Goal: Task Accomplishment & Management: Use online tool/utility

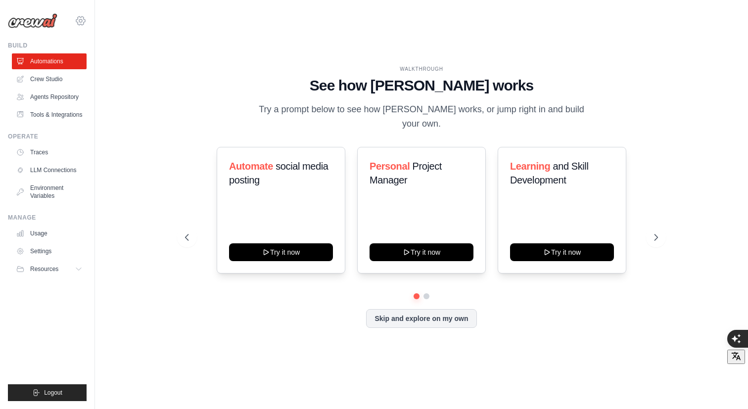
click at [79, 20] on icon at bounding box center [80, 20] width 3 height 3
click at [112, 62] on span "Settings" at bounding box center [124, 61] width 78 height 10
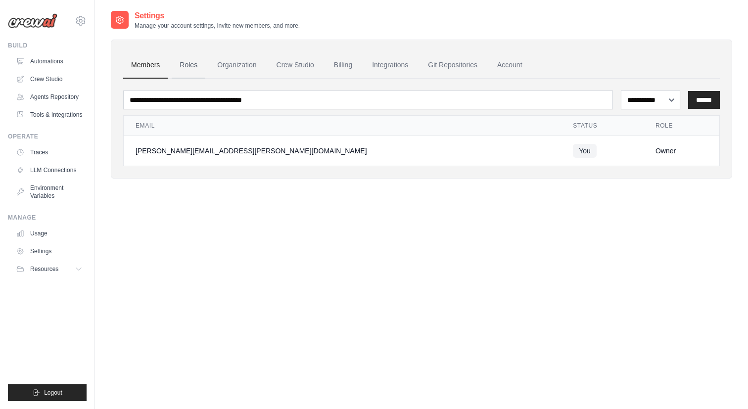
click at [189, 64] on link "Roles" at bounding box center [189, 65] width 34 height 27
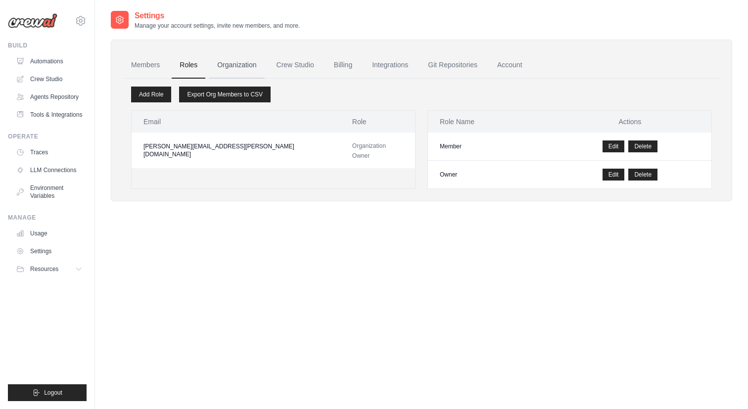
click at [241, 64] on link "Organization" at bounding box center [236, 65] width 55 height 27
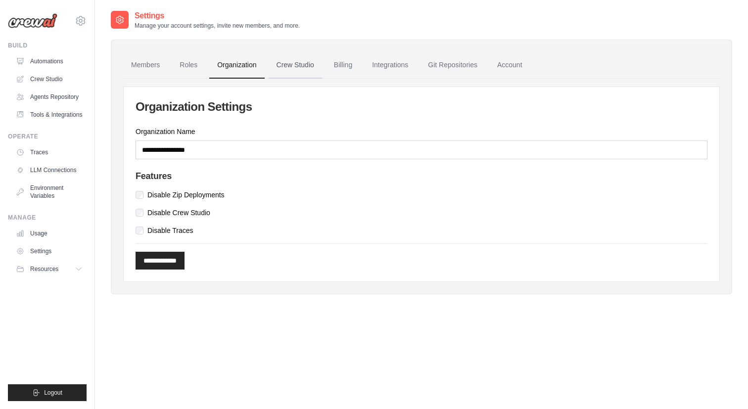
click at [309, 65] on link "Crew Studio" at bounding box center [295, 65] width 53 height 27
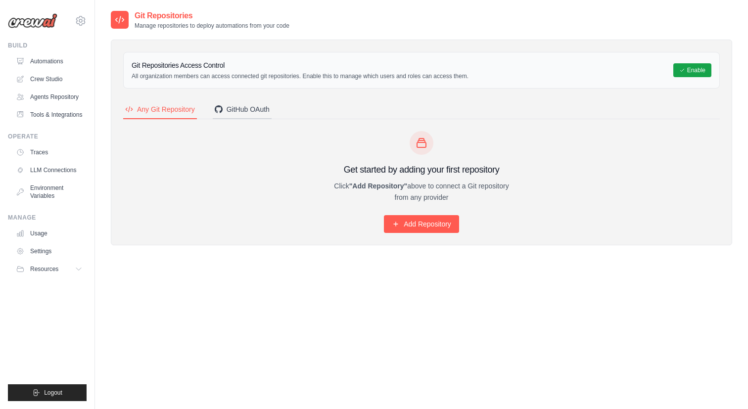
click at [246, 110] on div "GitHub OAuth" at bounding box center [242, 109] width 55 height 10
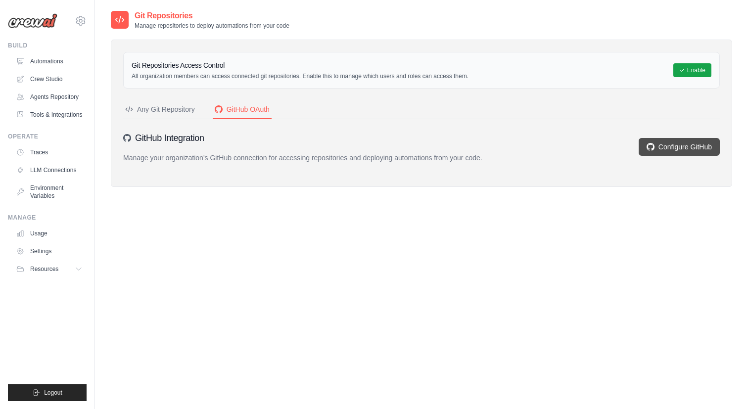
click at [672, 143] on link "Configure GitHub" at bounding box center [679, 147] width 81 height 18
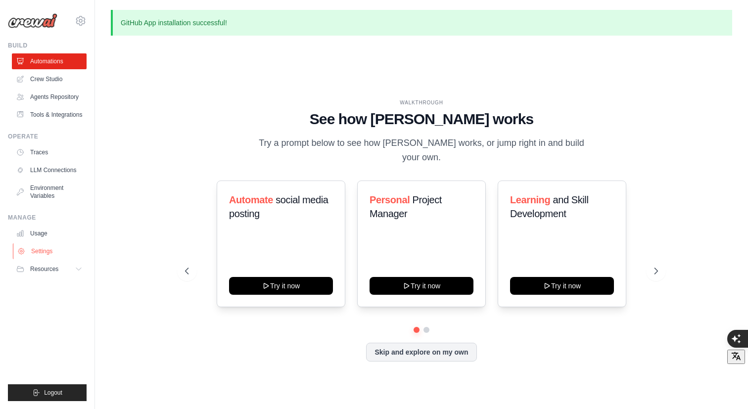
click at [49, 252] on link "Settings" at bounding box center [50, 251] width 75 height 16
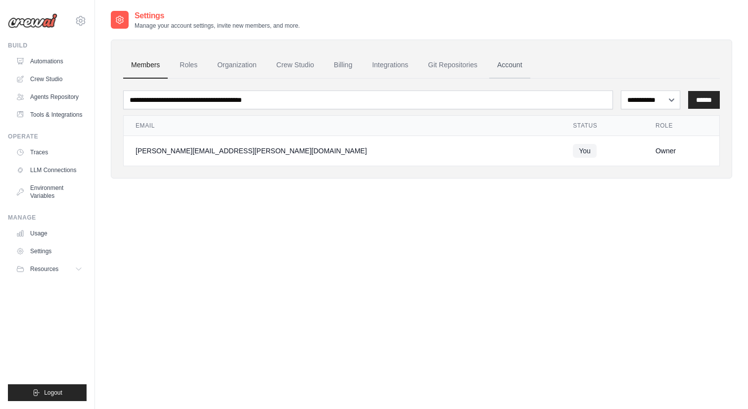
click at [511, 68] on link "Account" at bounding box center [509, 65] width 41 height 27
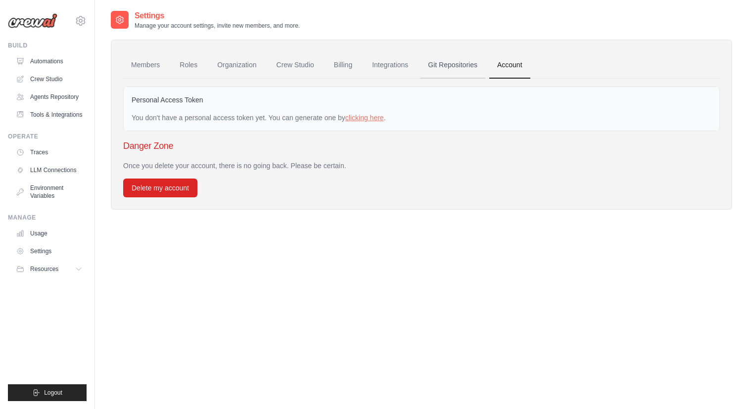
click at [466, 67] on link "Git Repositories" at bounding box center [452, 65] width 65 height 27
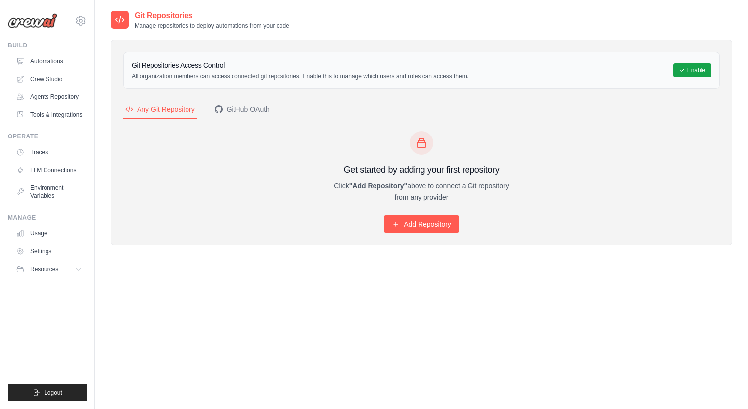
click at [40, 25] on img at bounding box center [32, 20] width 49 height 15
click at [26, 22] on img at bounding box center [32, 20] width 49 height 15
click at [47, 61] on link "Automations" at bounding box center [50, 61] width 75 height 16
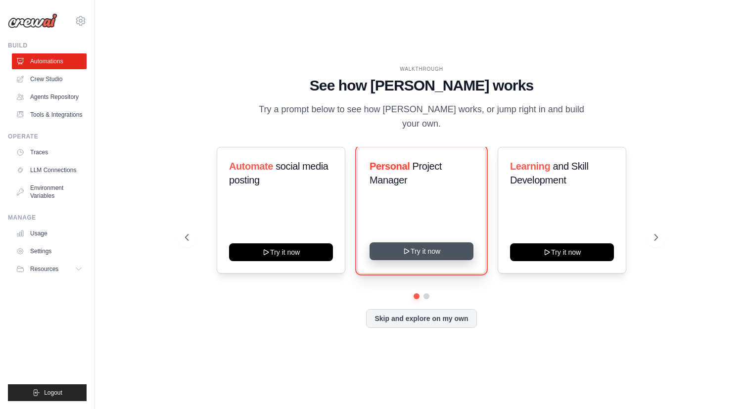
click at [425, 245] on button "Try it now" at bounding box center [422, 251] width 104 height 18
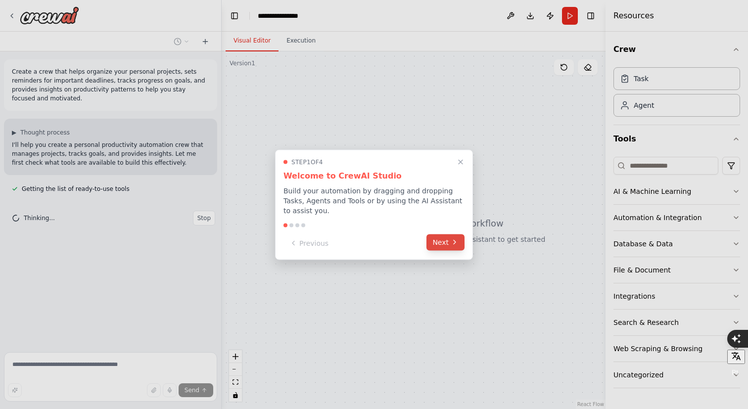
click at [439, 243] on button "Next" at bounding box center [445, 242] width 38 height 16
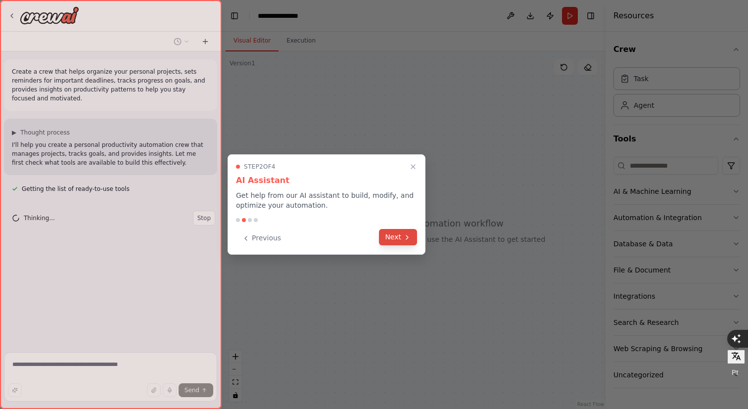
click at [398, 236] on button "Next" at bounding box center [398, 237] width 38 height 16
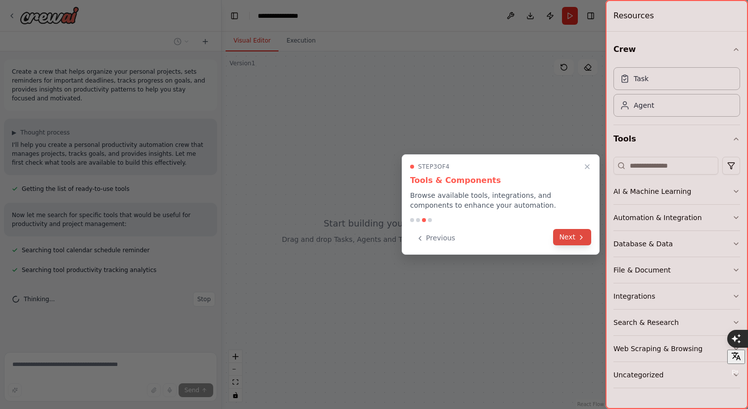
click at [574, 238] on button "Next" at bounding box center [572, 237] width 38 height 16
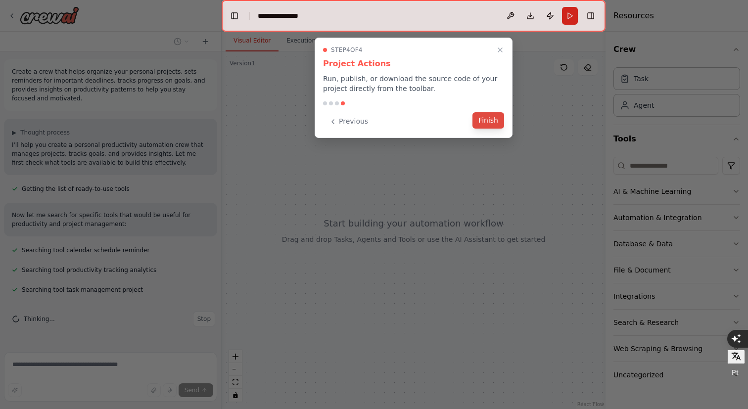
click at [488, 122] on button "Finish" at bounding box center [488, 120] width 32 height 16
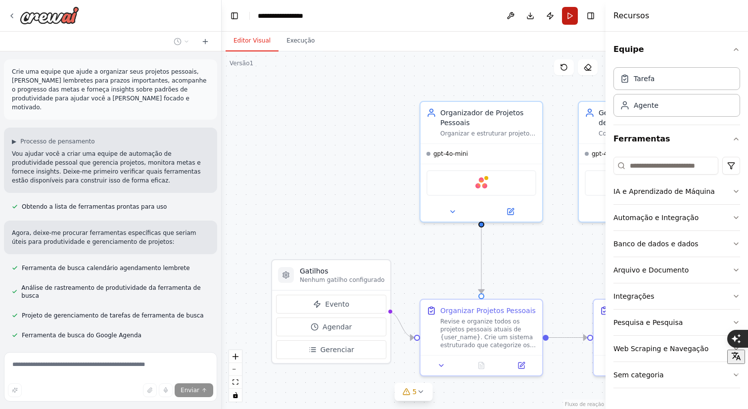
click at [571, 15] on button "Correr" at bounding box center [570, 16] width 16 height 18
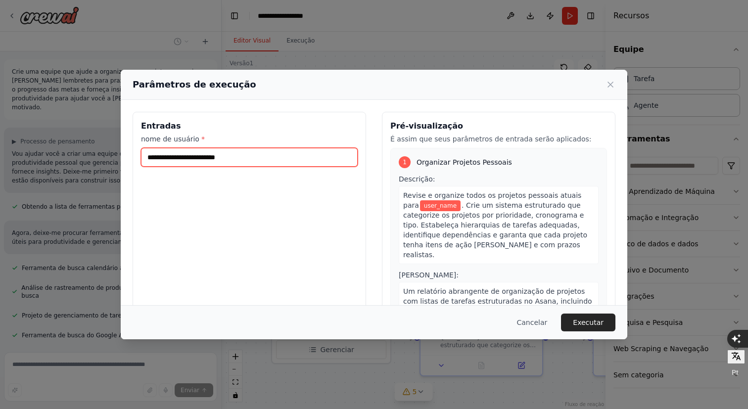
click at [268, 155] on input "nome de usuário *" at bounding box center [249, 157] width 217 height 19
type input "********"
click at [301, 161] on input "nome de usuário *" at bounding box center [249, 157] width 217 height 19
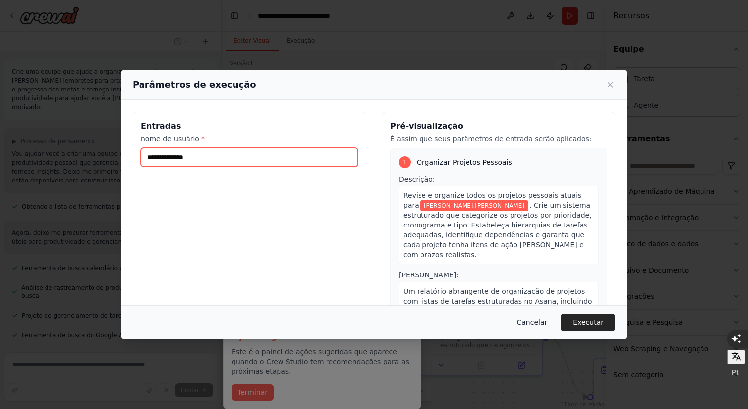
type input "**********"
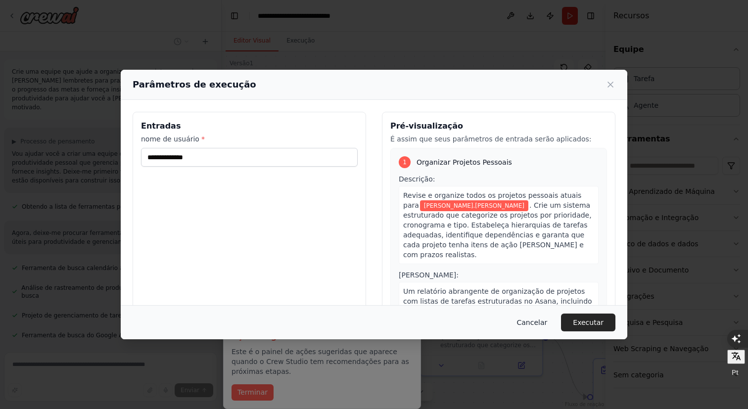
click at [534, 324] on font "Cancelar" at bounding box center [532, 323] width 31 height 8
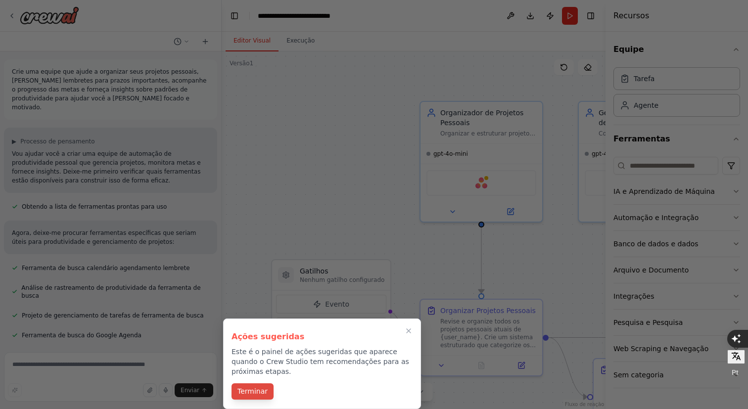
click at [256, 393] on font "Terminar" at bounding box center [252, 391] width 30 height 8
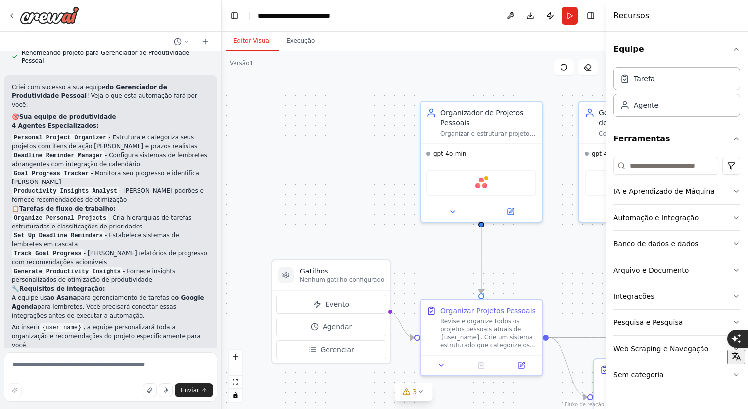
scroll to position [816, 0]
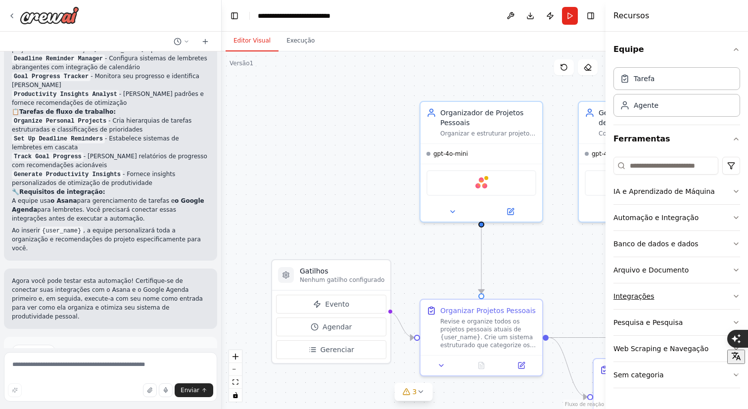
click at [651, 292] on font "Integrações" at bounding box center [633, 296] width 41 height 8
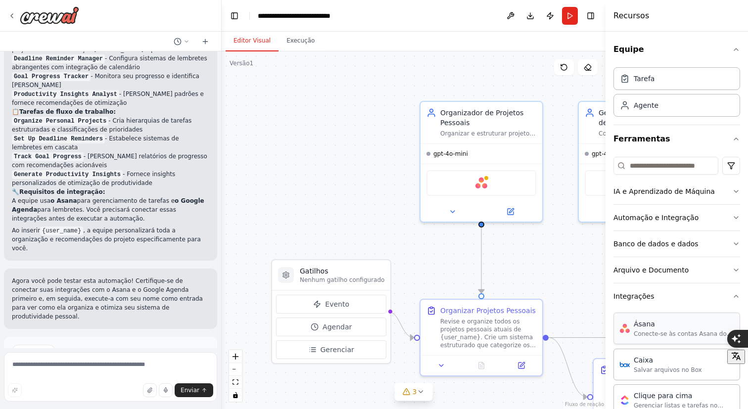
click at [659, 335] on font "Conecte-se às contas Asana dos seus usuários" at bounding box center [683, 337] width 99 height 15
click at [479, 186] on img at bounding box center [481, 181] width 12 height 12
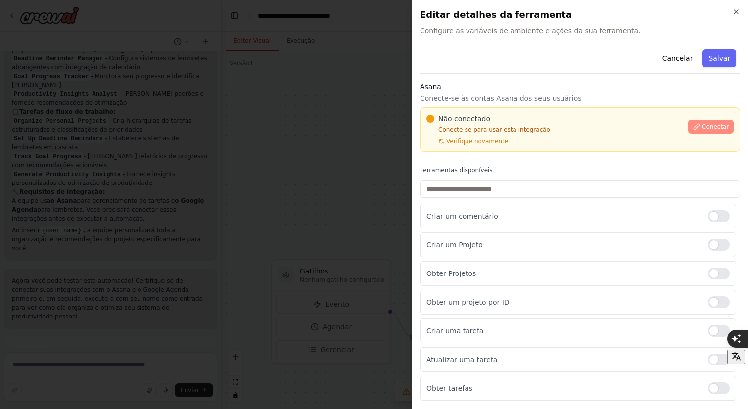
click at [707, 128] on font "Conectar" at bounding box center [715, 126] width 27 height 7
click at [718, 127] on font "Conectar" at bounding box center [715, 126] width 27 height 7
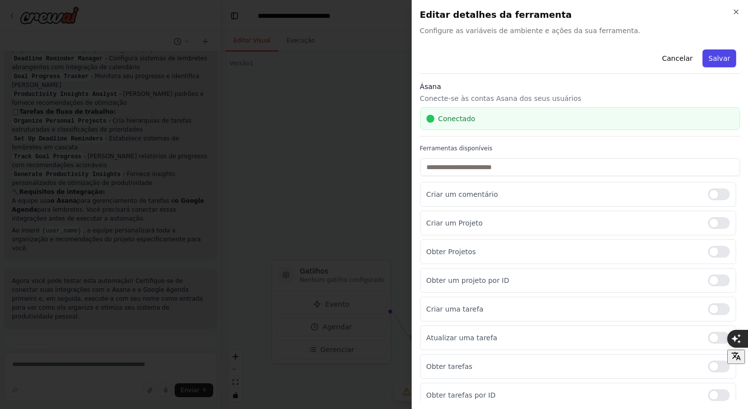
click at [723, 60] on font "Salvar" at bounding box center [719, 58] width 22 height 8
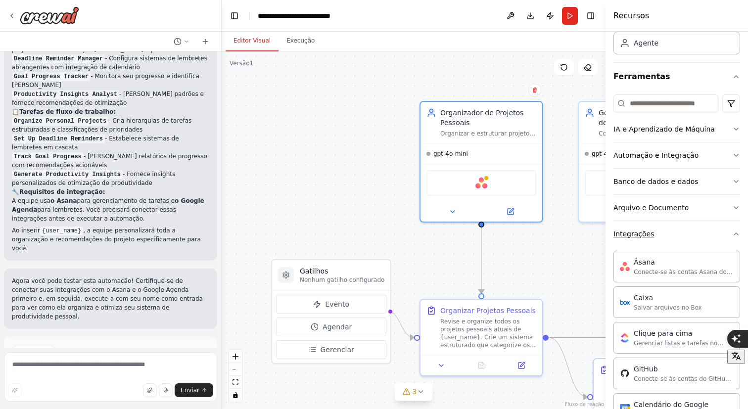
scroll to position [75, 0]
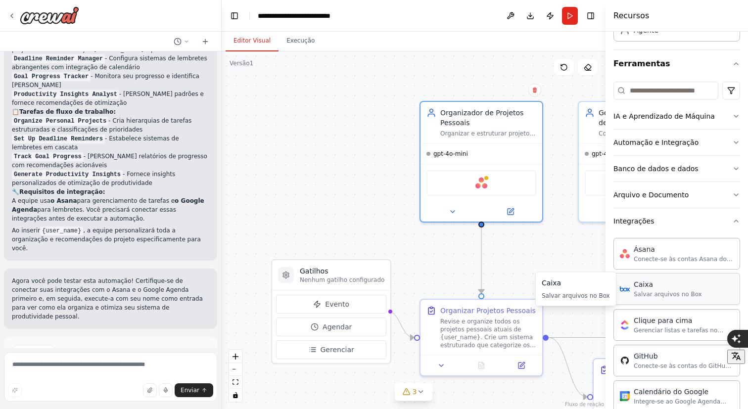
click at [654, 289] on div "Caixa Salvar arquivos no Box" at bounding box center [668, 289] width 68 height 19
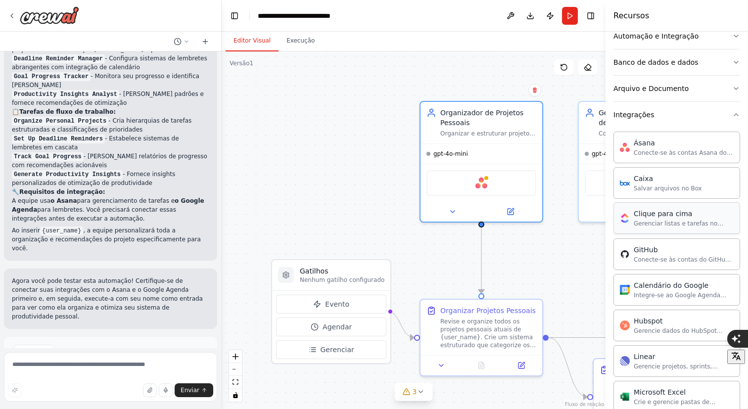
scroll to position [185, 0]
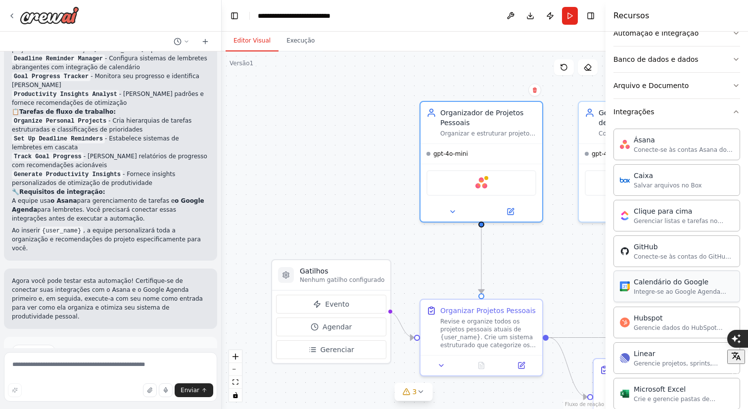
click at [665, 283] on font "Calendário do Google" at bounding box center [671, 282] width 75 height 8
click at [668, 288] on font "Integre-se ao Google Agenda para gerenciar eventos, verificar disponibilidade e…" at bounding box center [682, 303] width 97 height 31
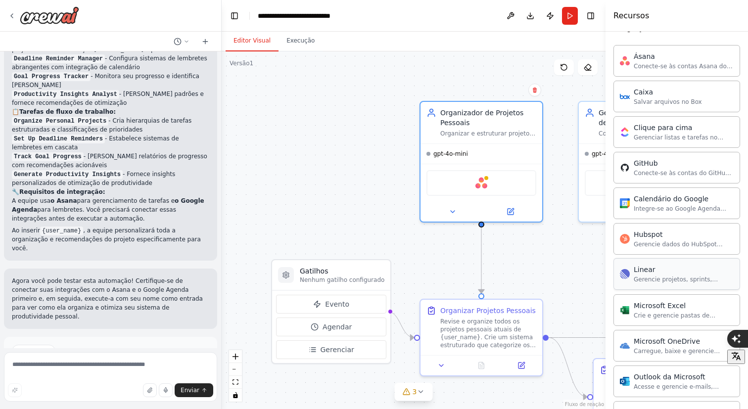
scroll to position [273, 0]
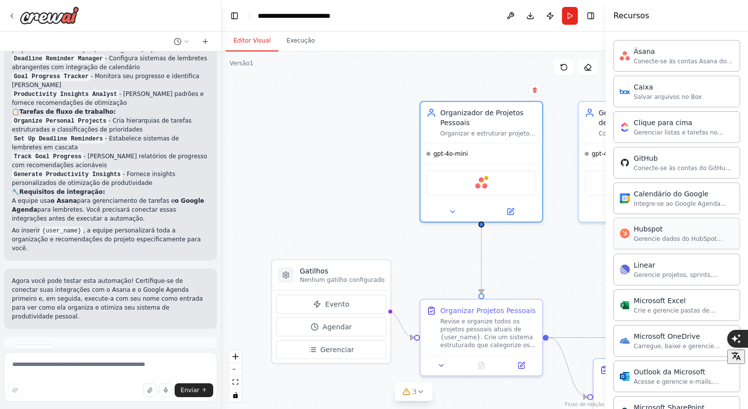
click at [674, 241] on font "Gerencie dados do HubSpot CRM, incluindo contatos, negócios e empresas." at bounding box center [678, 246] width 89 height 23
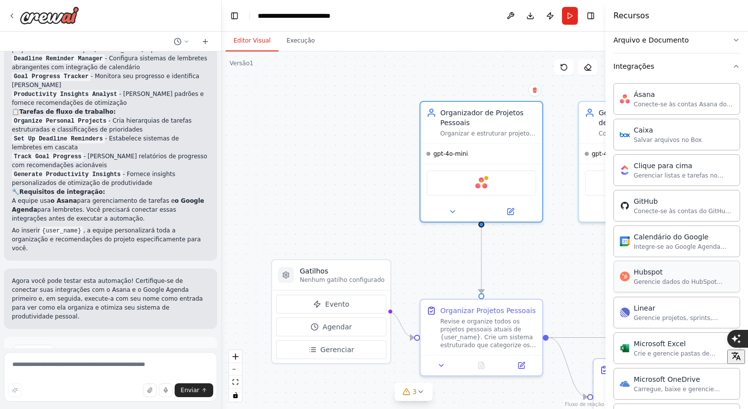
scroll to position [0, 0]
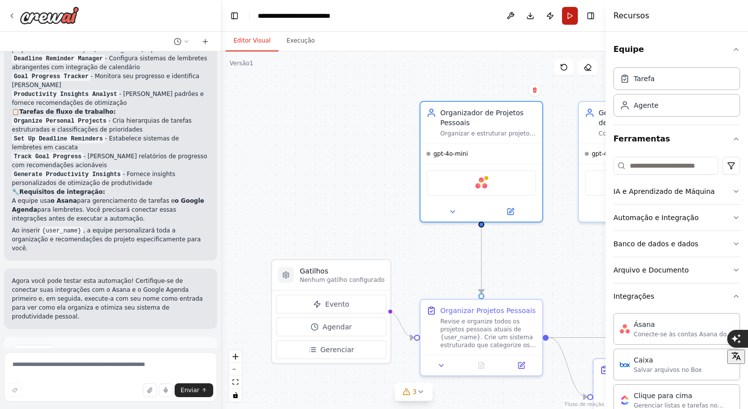
click at [569, 15] on button "Correr" at bounding box center [570, 16] width 16 height 18
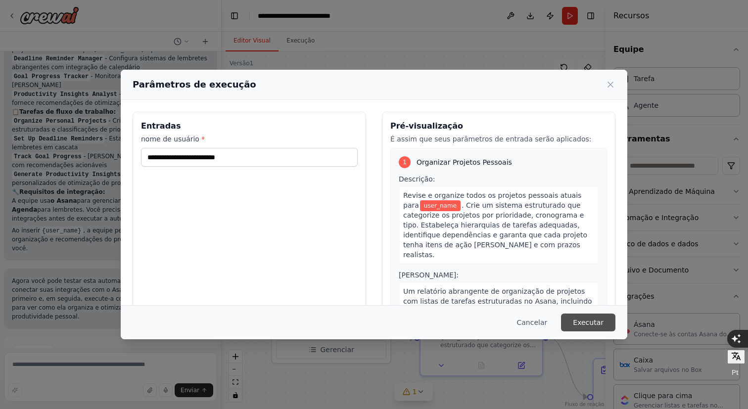
click at [592, 321] on font "Executar" at bounding box center [588, 323] width 31 height 8
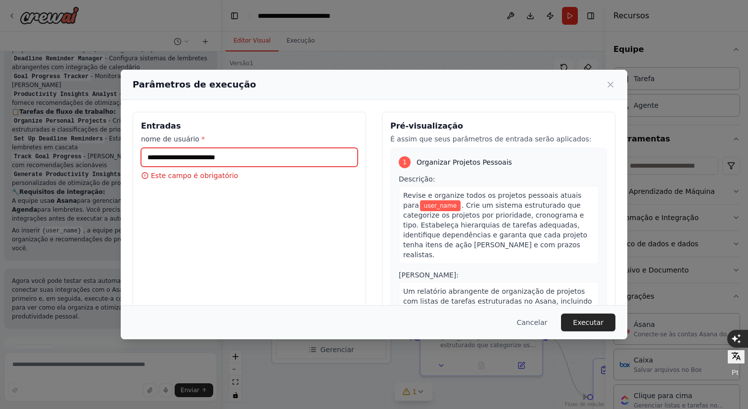
click at [294, 158] on input "nome de usuário *" at bounding box center [249, 157] width 217 height 19
type input "**********"
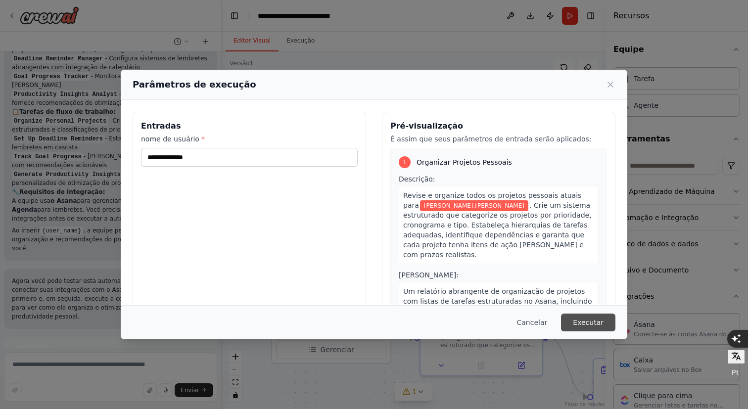
click at [592, 324] on font "Executar" at bounding box center [588, 323] width 31 height 8
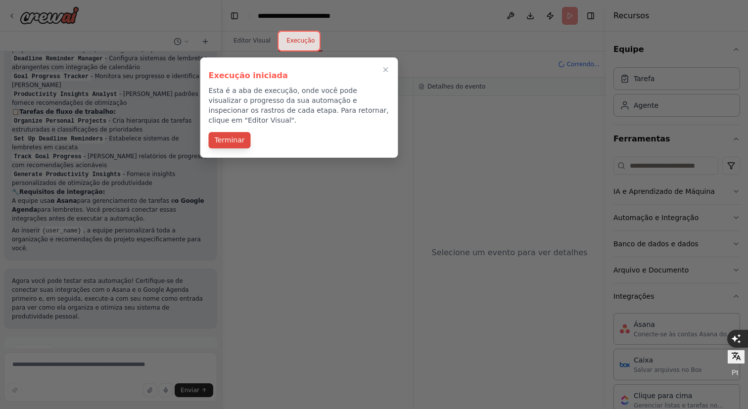
click at [228, 136] on font "Terminar" at bounding box center [230, 140] width 30 height 8
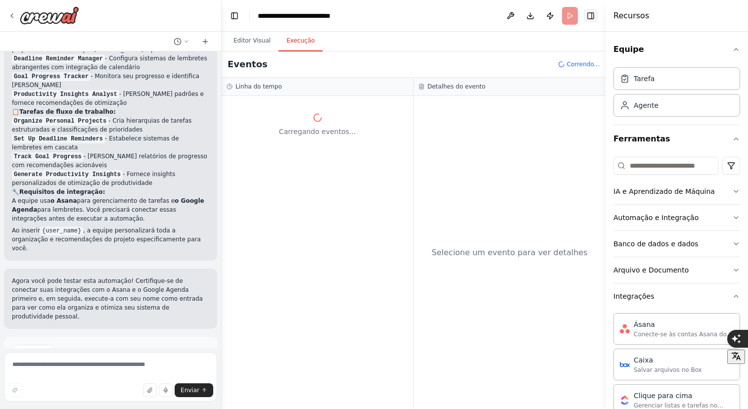
click at [591, 16] on button "Alternar barra lateral direita" at bounding box center [591, 16] width 14 height 14
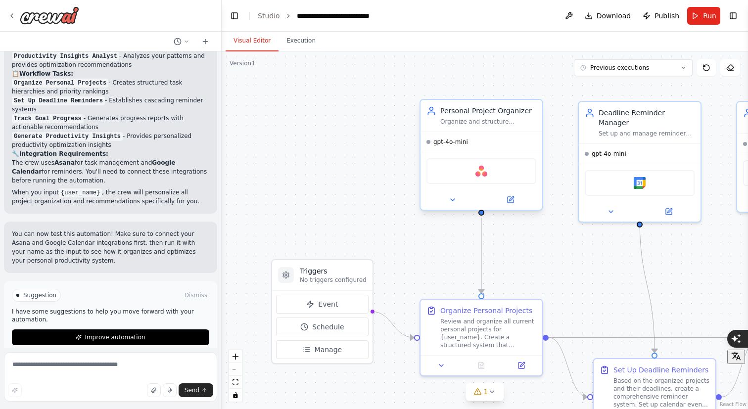
scroll to position [781, 0]
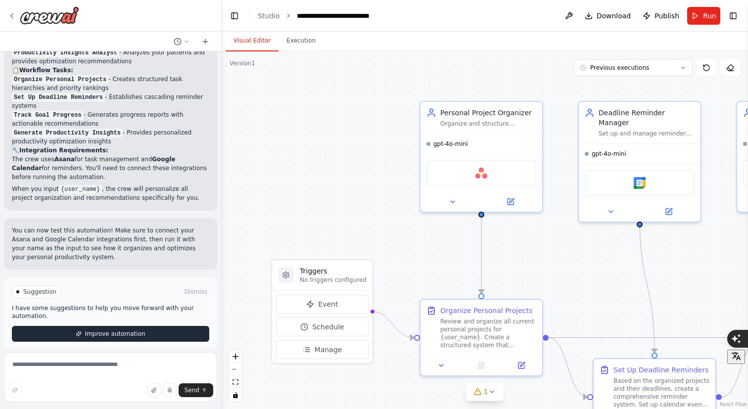
click at [120, 330] on span "Improve automation" at bounding box center [115, 334] width 60 height 8
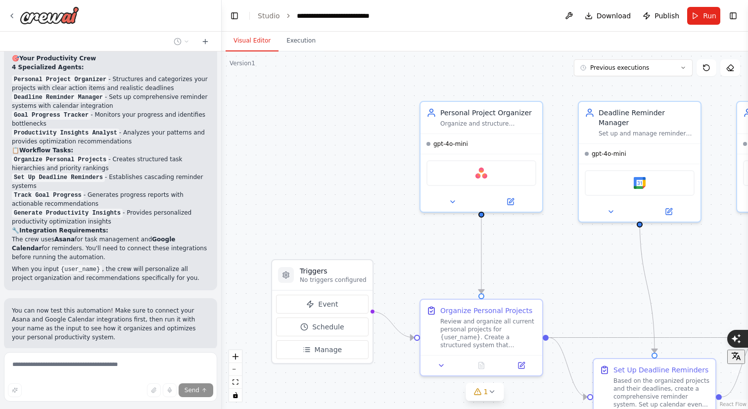
scroll to position [740, 0]
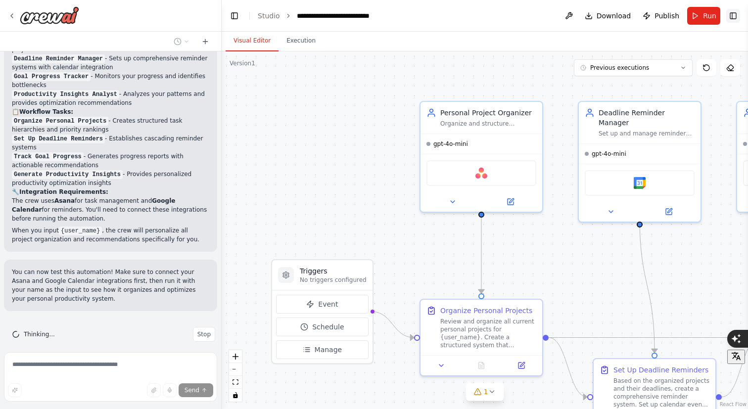
click at [732, 17] on button "Toggle Right Sidebar" at bounding box center [733, 16] width 14 height 14
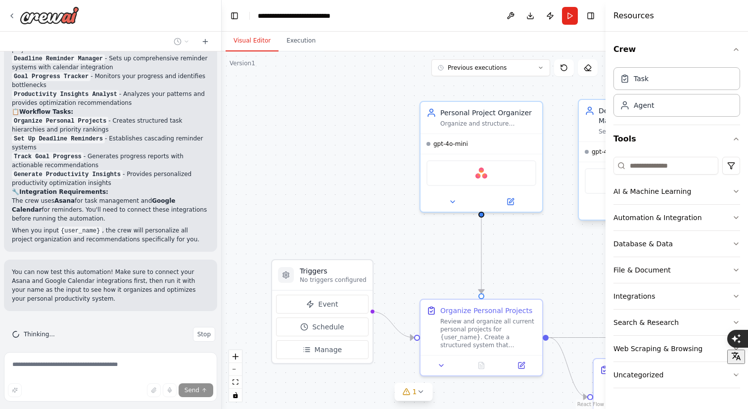
click at [594, 173] on div "Google calendar" at bounding box center [640, 181] width 110 height 26
click at [593, 18] on button "Toggle Right Sidebar" at bounding box center [591, 16] width 14 height 14
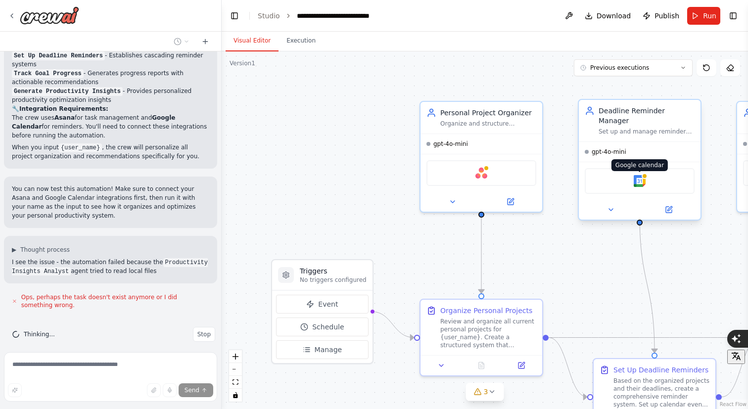
click at [641, 175] on img at bounding box center [640, 181] width 12 height 12
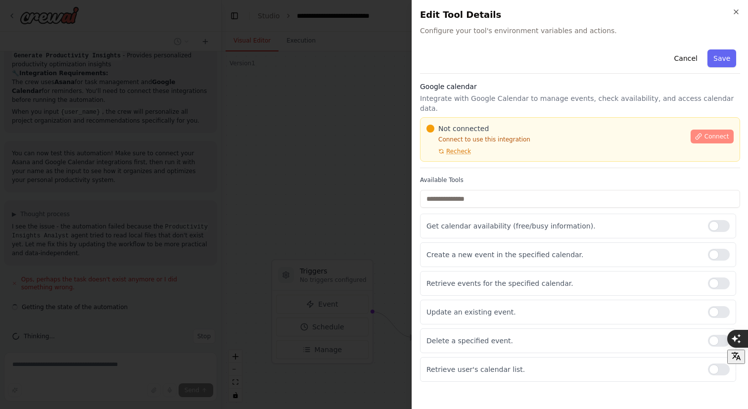
scroll to position [860, 0]
click at [713, 130] on button "Connect" at bounding box center [712, 137] width 44 height 14
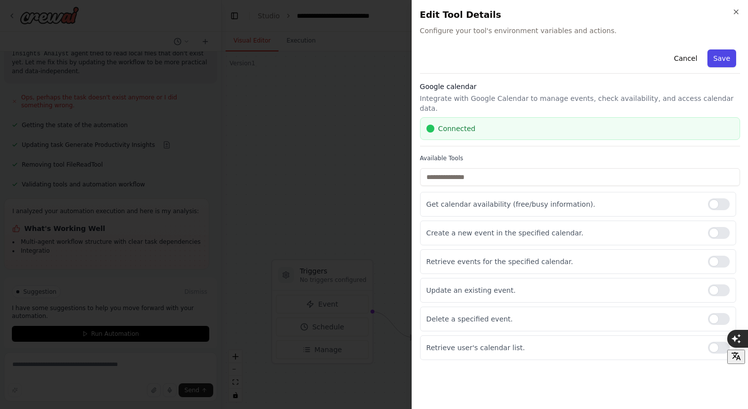
click at [725, 58] on button "Save" at bounding box center [721, 58] width 29 height 18
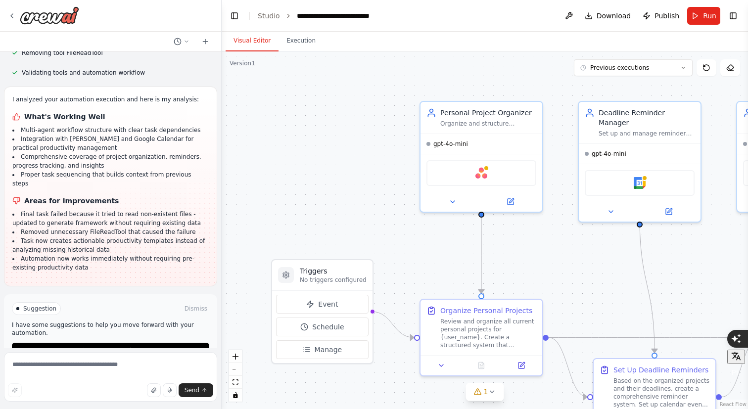
scroll to position [1160, 0]
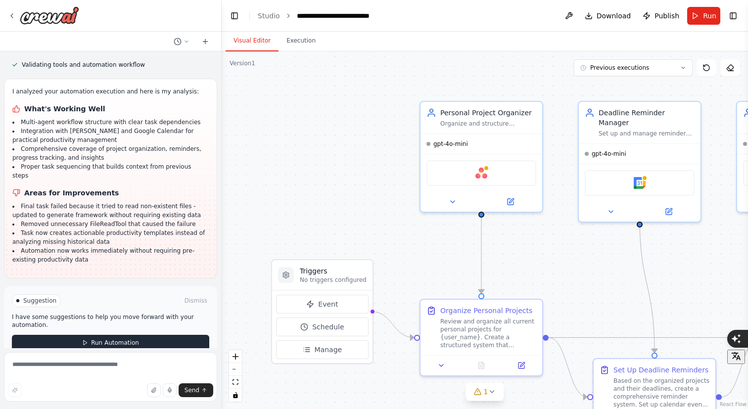
click at [124, 339] on span "Run Automation" at bounding box center [115, 343] width 48 height 8
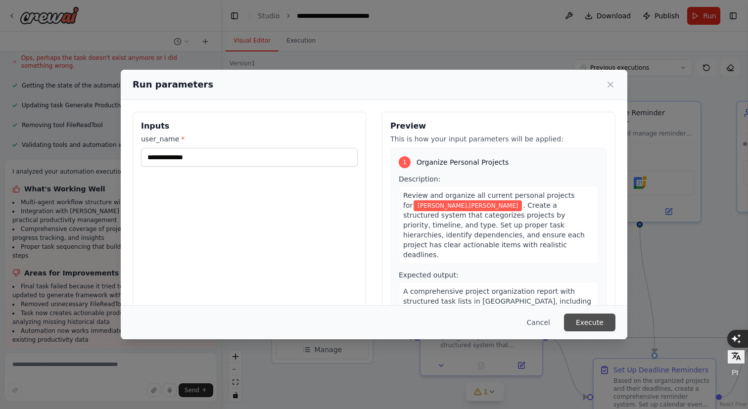
click at [595, 324] on button "Execute" at bounding box center [589, 323] width 51 height 18
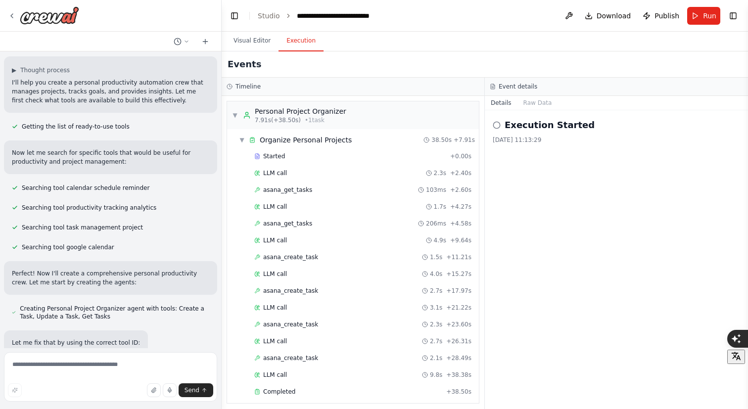
scroll to position [0, 0]
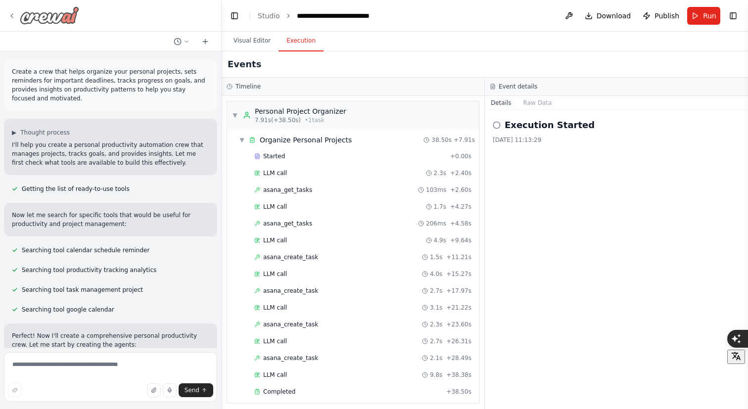
click at [11, 16] on icon at bounding box center [12, 16] width 2 height 4
